Goal: Register for event/course

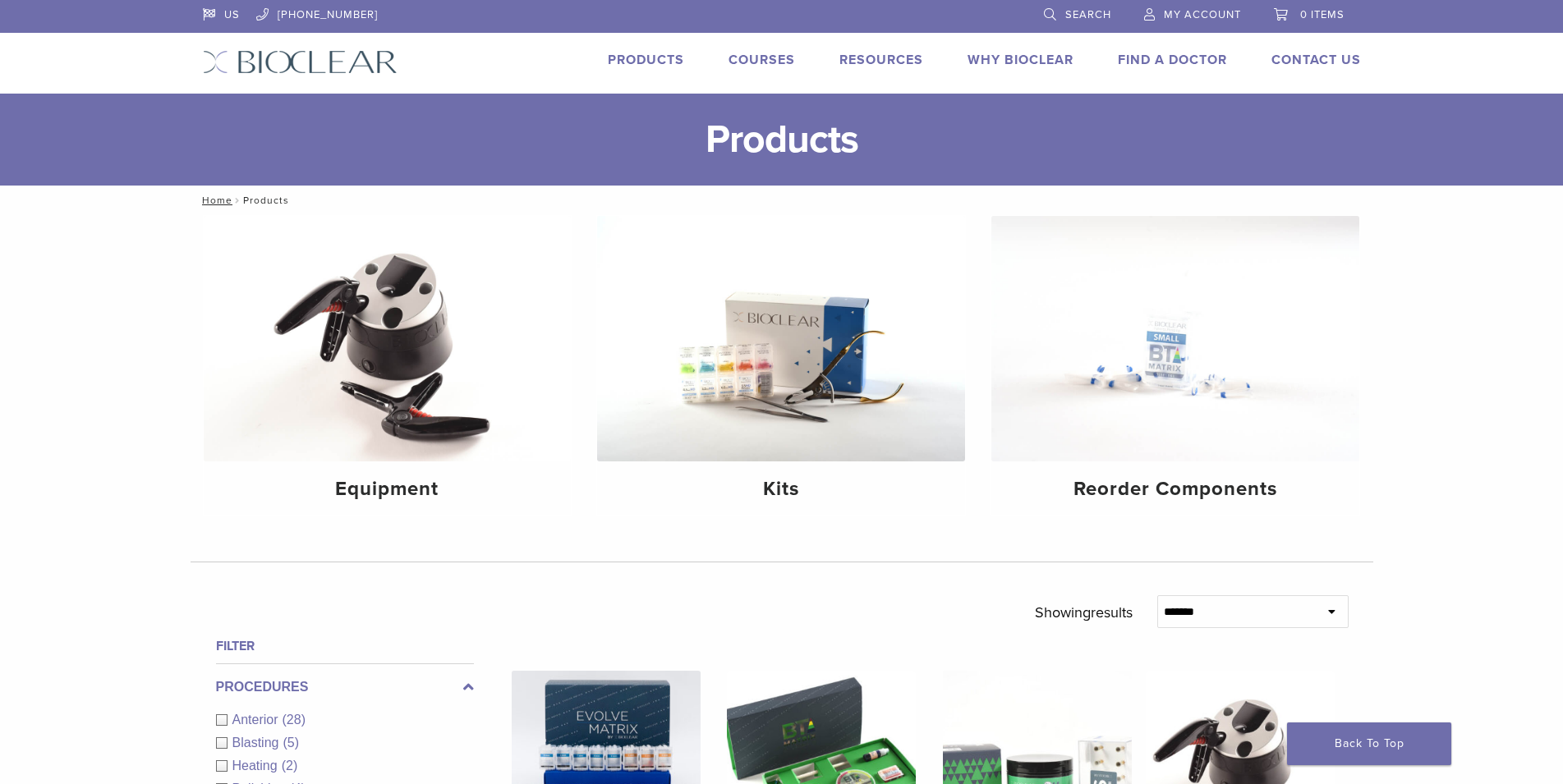
click at [750, 65] on link "Courses" at bounding box center [762, 60] width 67 height 17
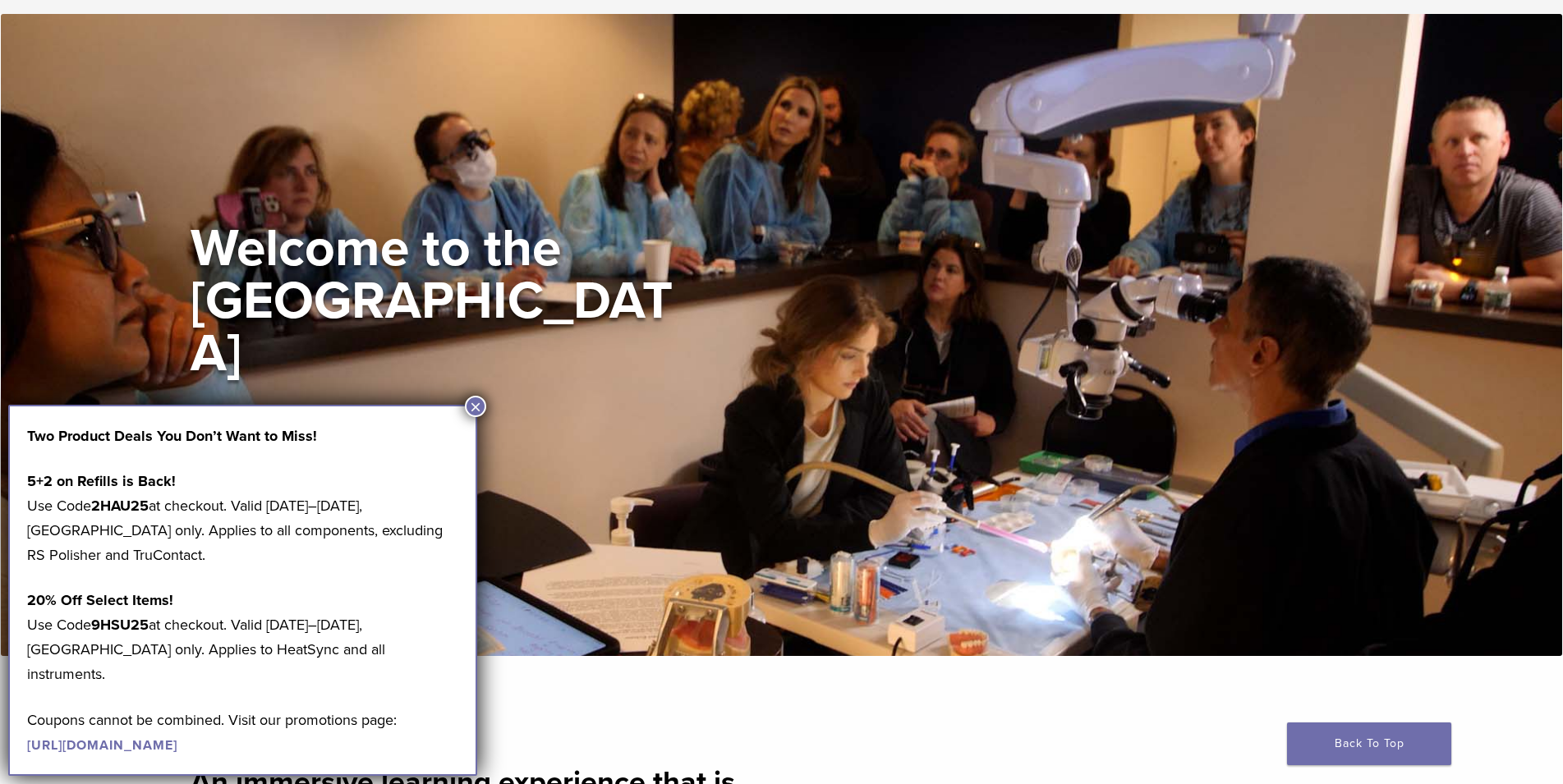
scroll to position [251, 0]
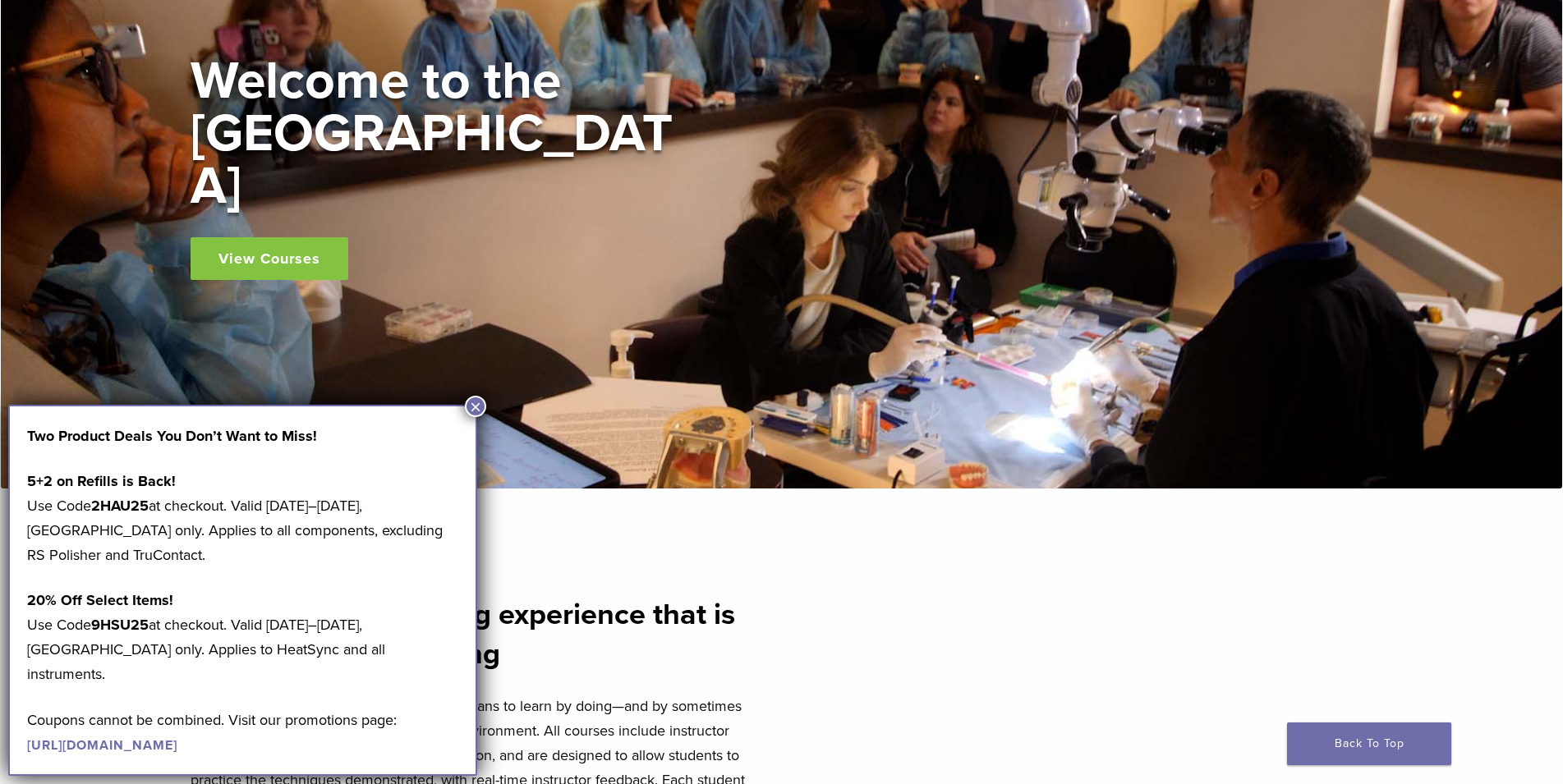
click at [472, 407] on button "×" at bounding box center [476, 407] width 22 height 22
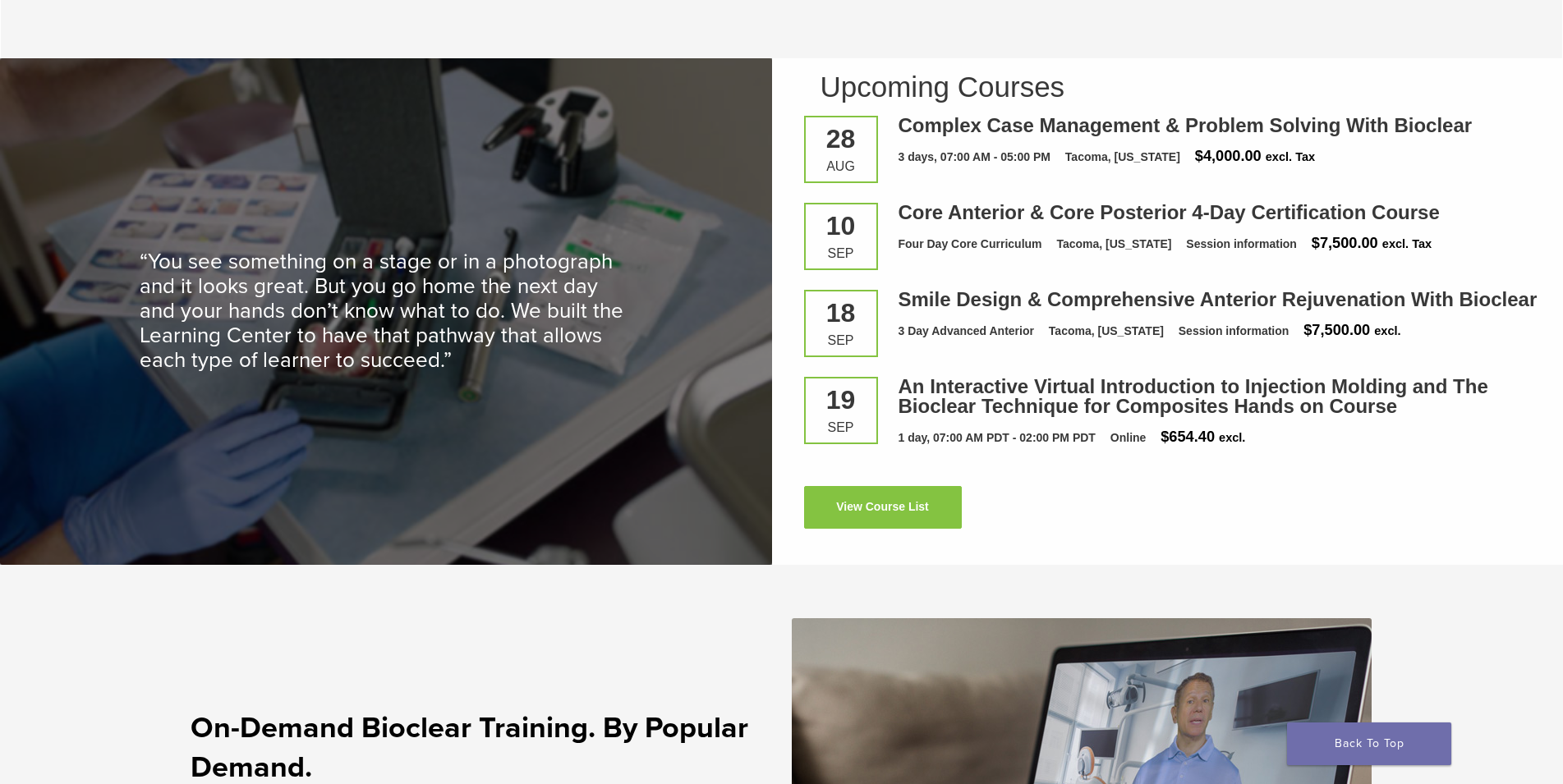
scroll to position [2466, 0]
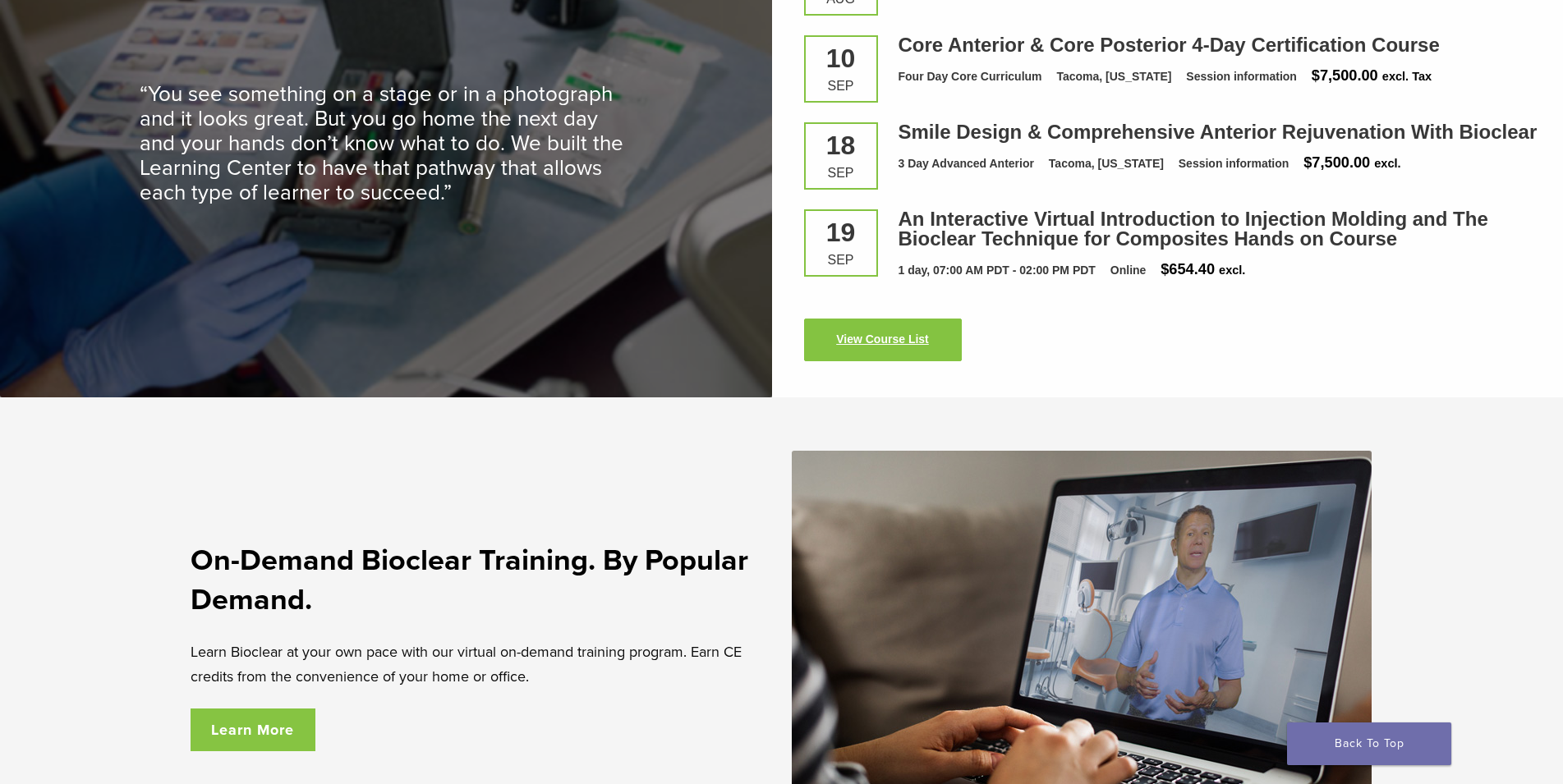
click at [889, 340] on link "View Course List" at bounding box center [882, 340] width 158 height 43
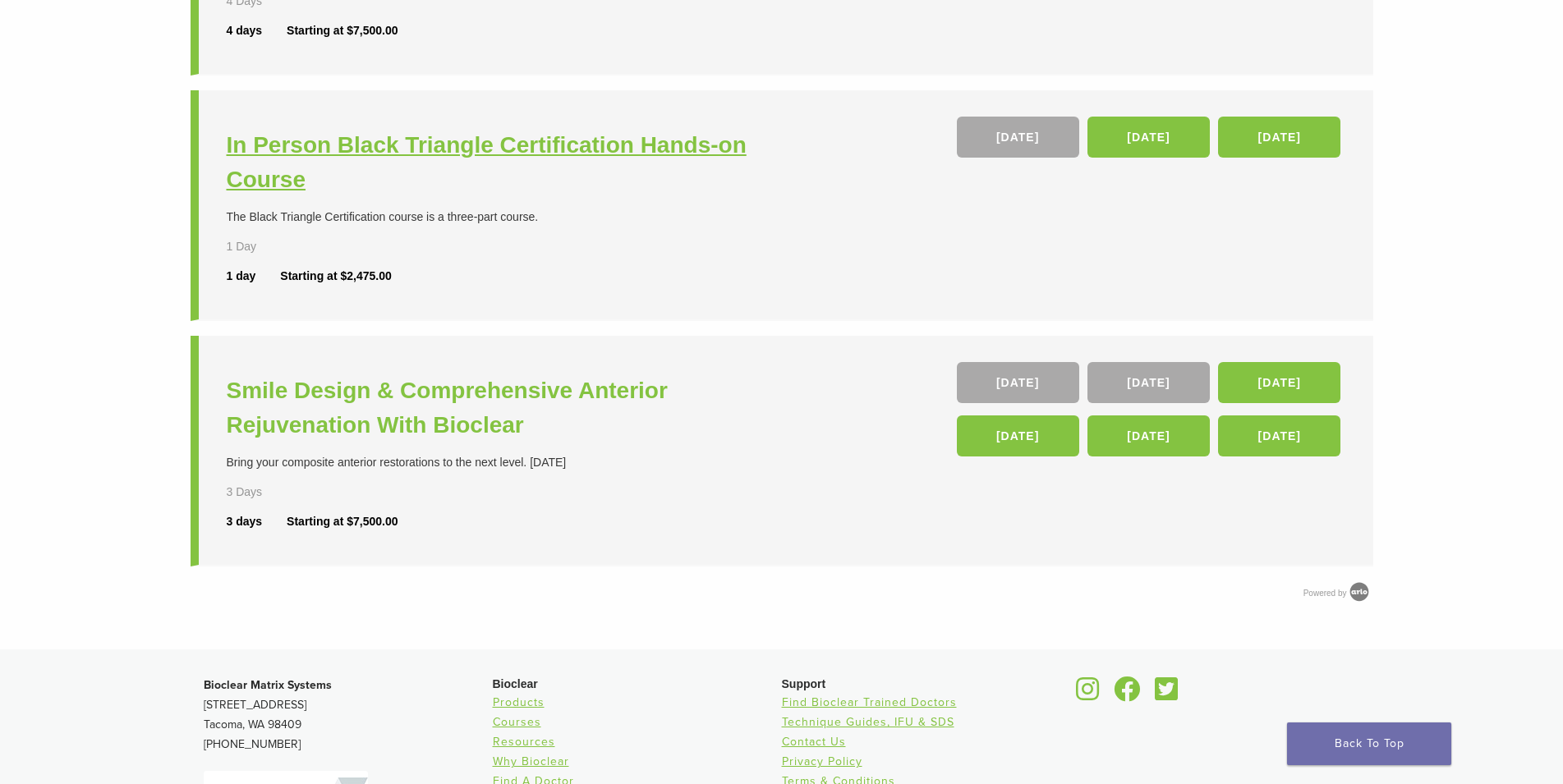
scroll to position [251, 0]
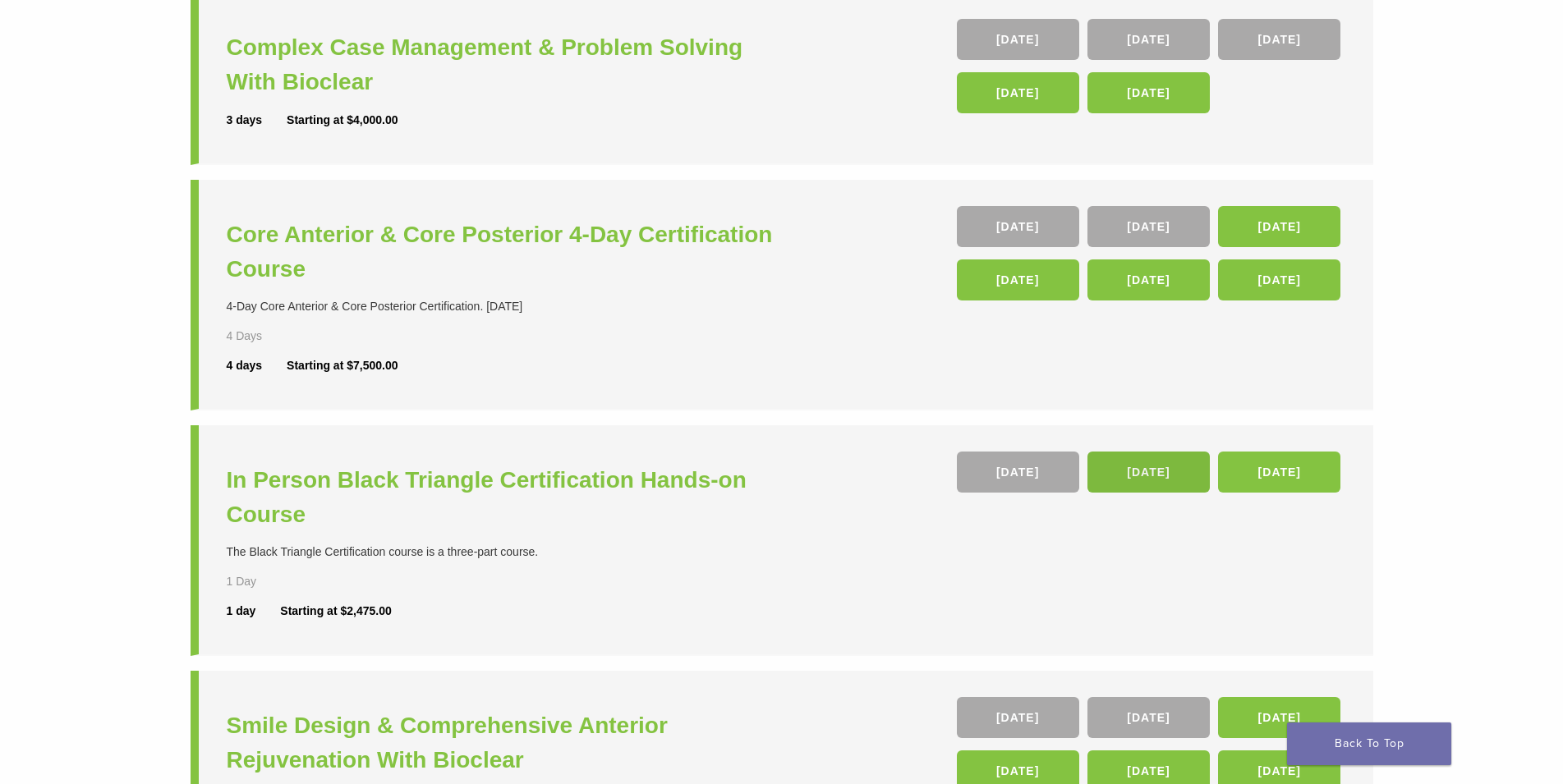
click at [1115, 466] on link "[DATE]" at bounding box center [1148, 472] width 123 height 41
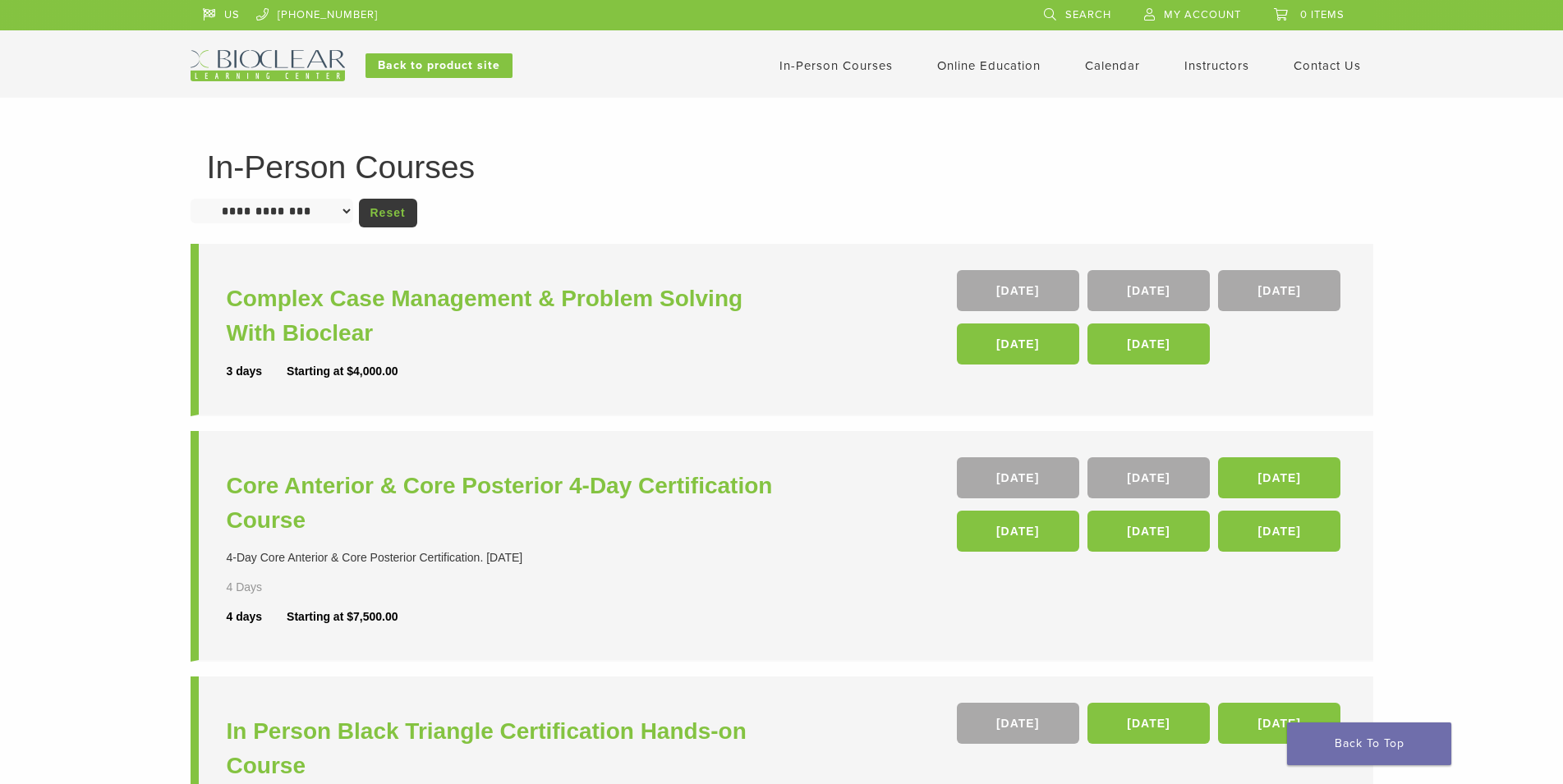
scroll to position [251, 0]
